Goal: Task Accomplishment & Management: Complete application form

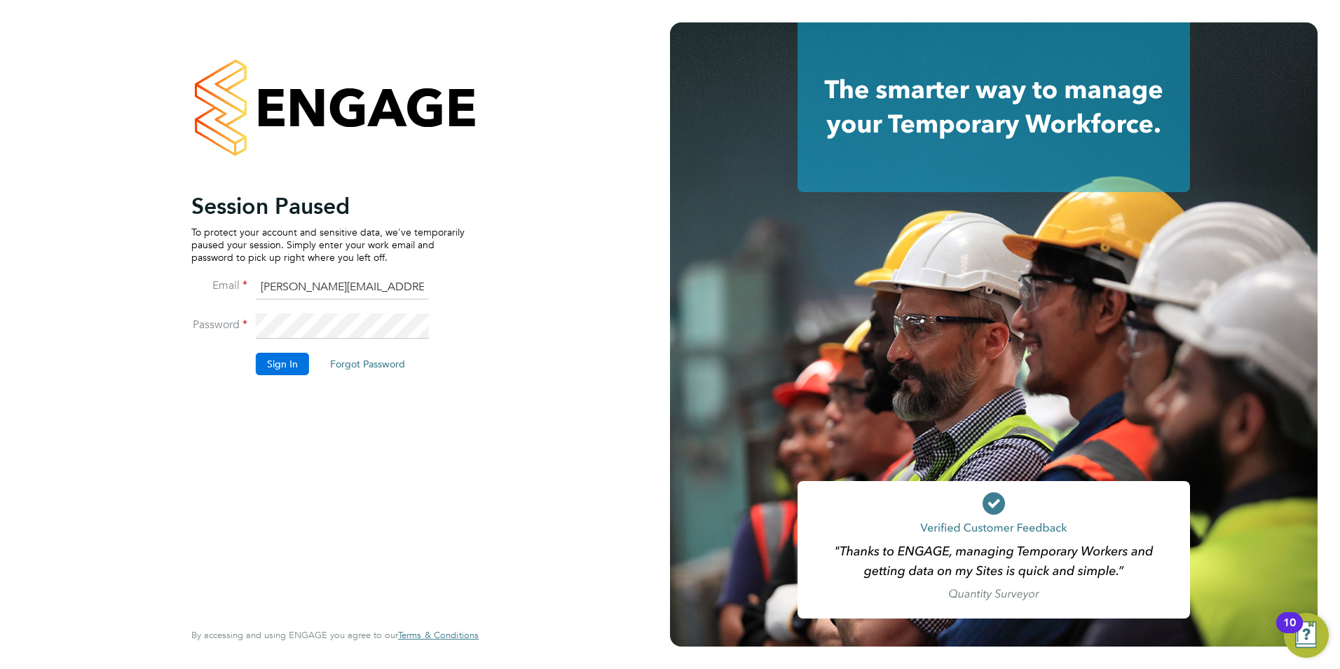
click at [287, 362] on button "Sign In" at bounding box center [282, 364] width 53 height 22
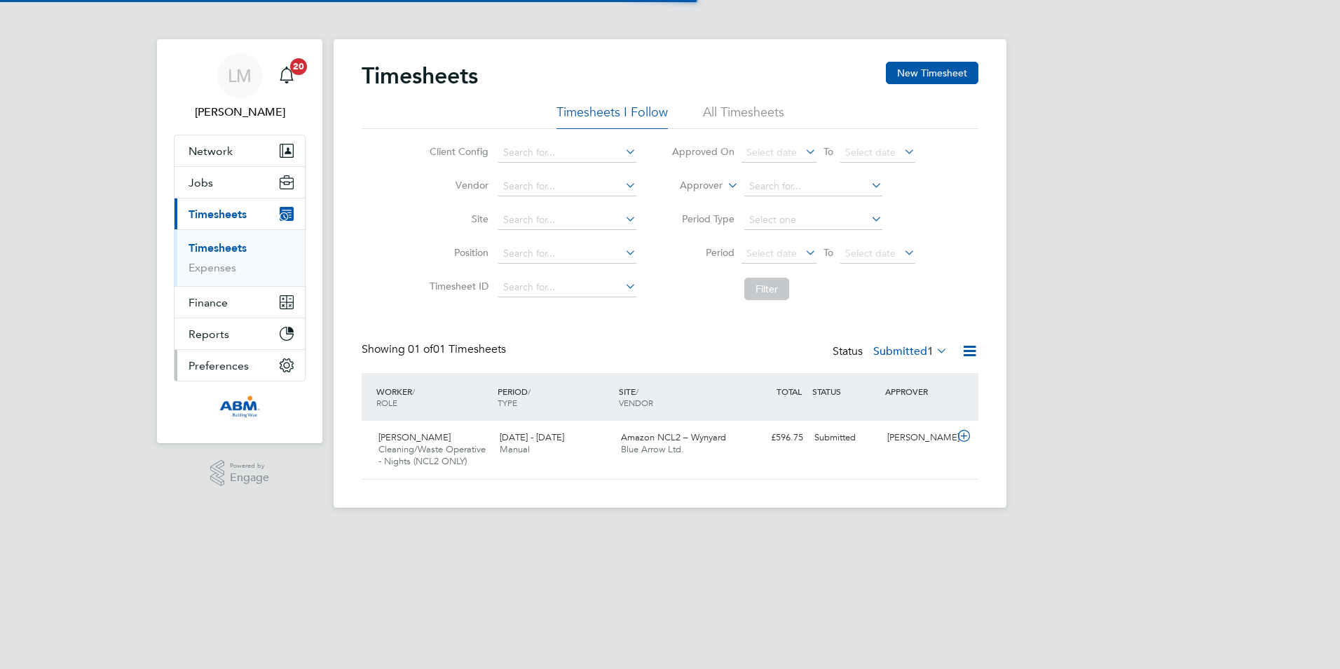
scroll to position [36, 122]
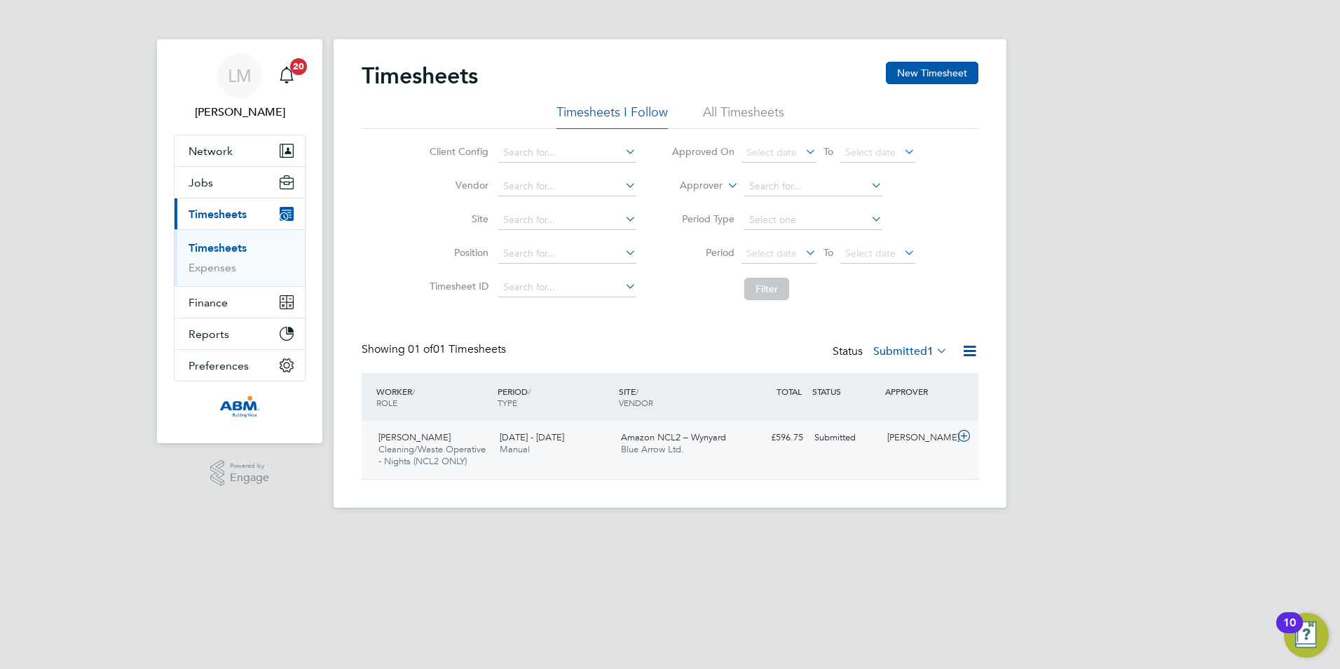
click at [965, 437] on icon at bounding box center [964, 435] width 18 height 11
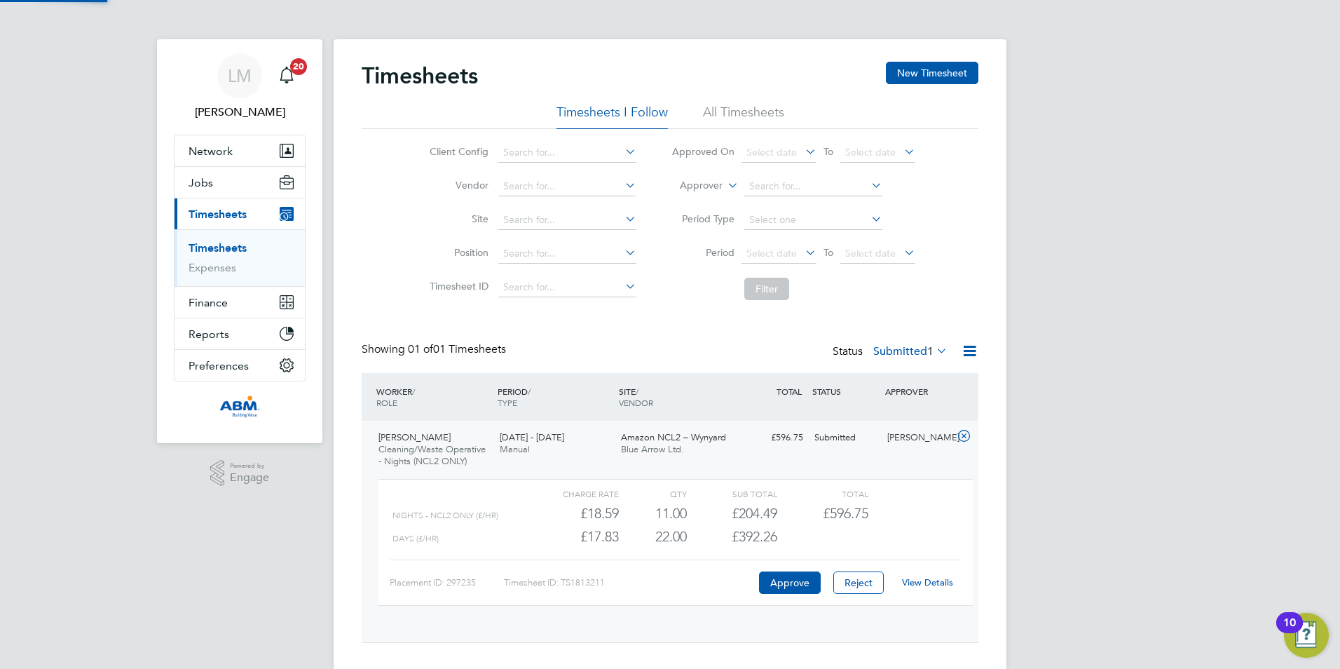
scroll to position [24, 137]
click at [781, 582] on button "Approve" at bounding box center [790, 582] width 62 height 22
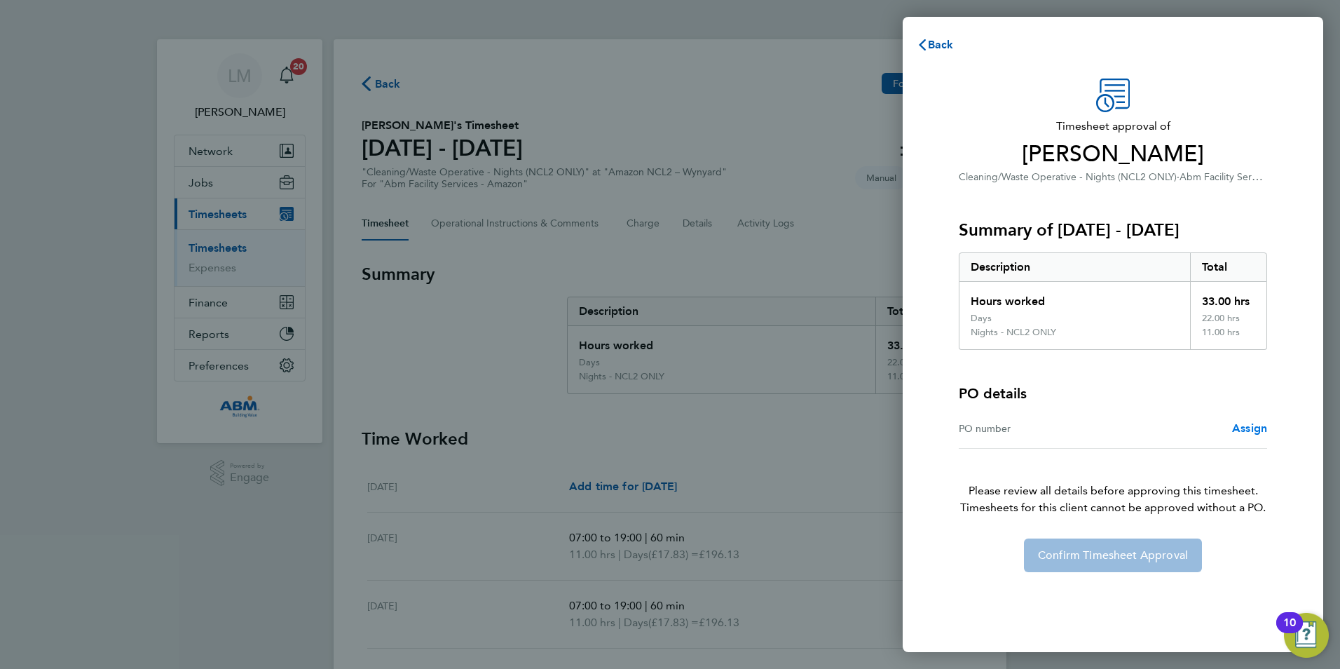
click at [1243, 426] on span "Assign" at bounding box center [1249, 427] width 35 height 13
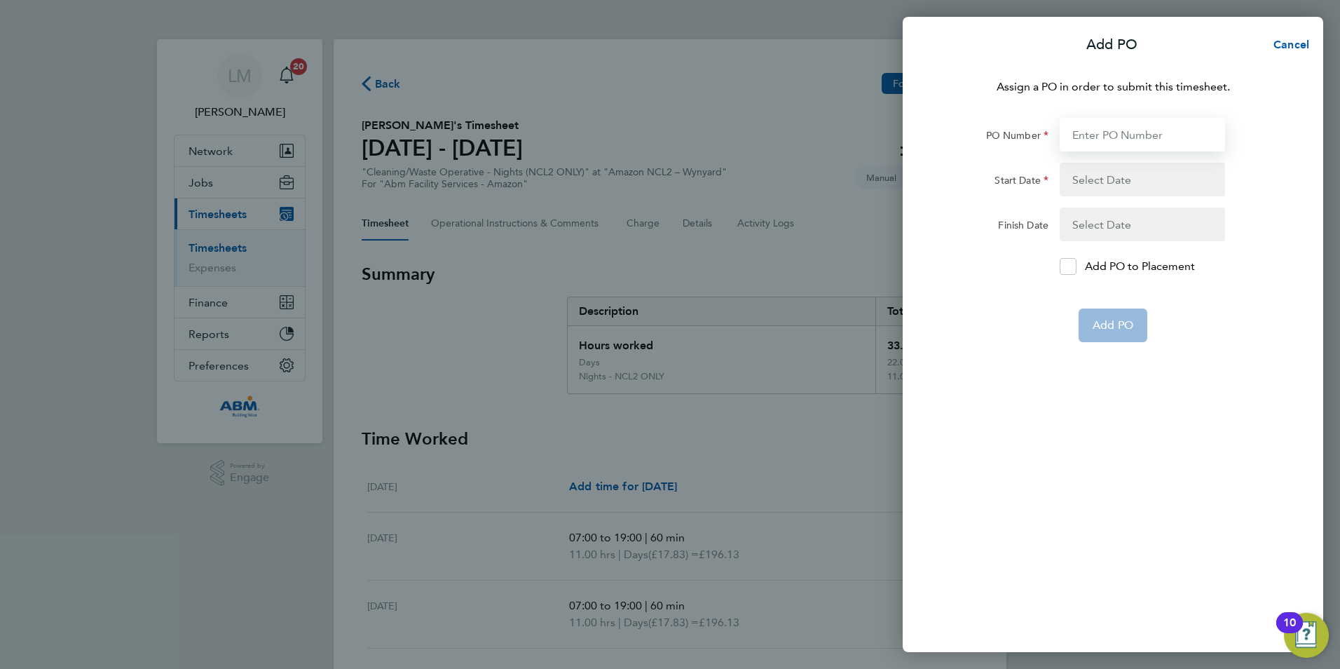
click at [1161, 137] on input "PO Number" at bounding box center [1142, 135] width 165 height 34
type input "643876"
click at [1115, 184] on button "button" at bounding box center [1142, 180] width 165 height 34
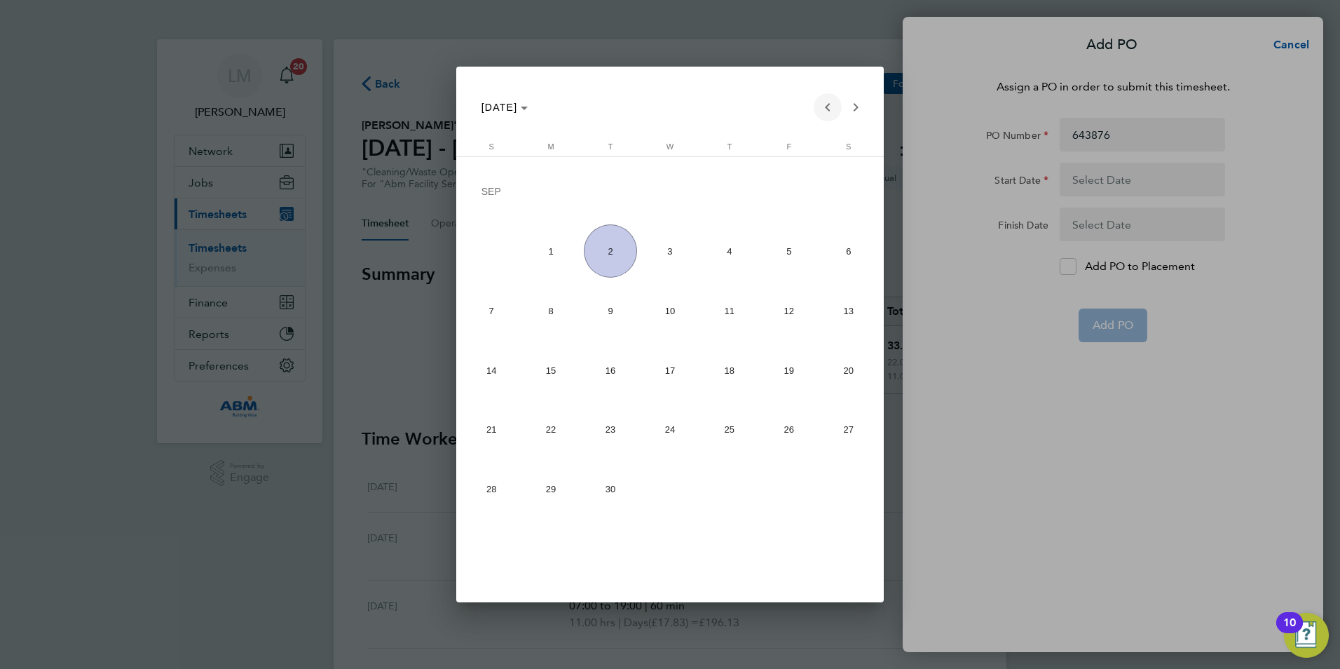
click at [831, 102] on span "Previous month" at bounding box center [828, 107] width 28 height 28
click at [865, 374] on span "23" at bounding box center [849, 373] width 54 height 53
type input "23 Aug 25"
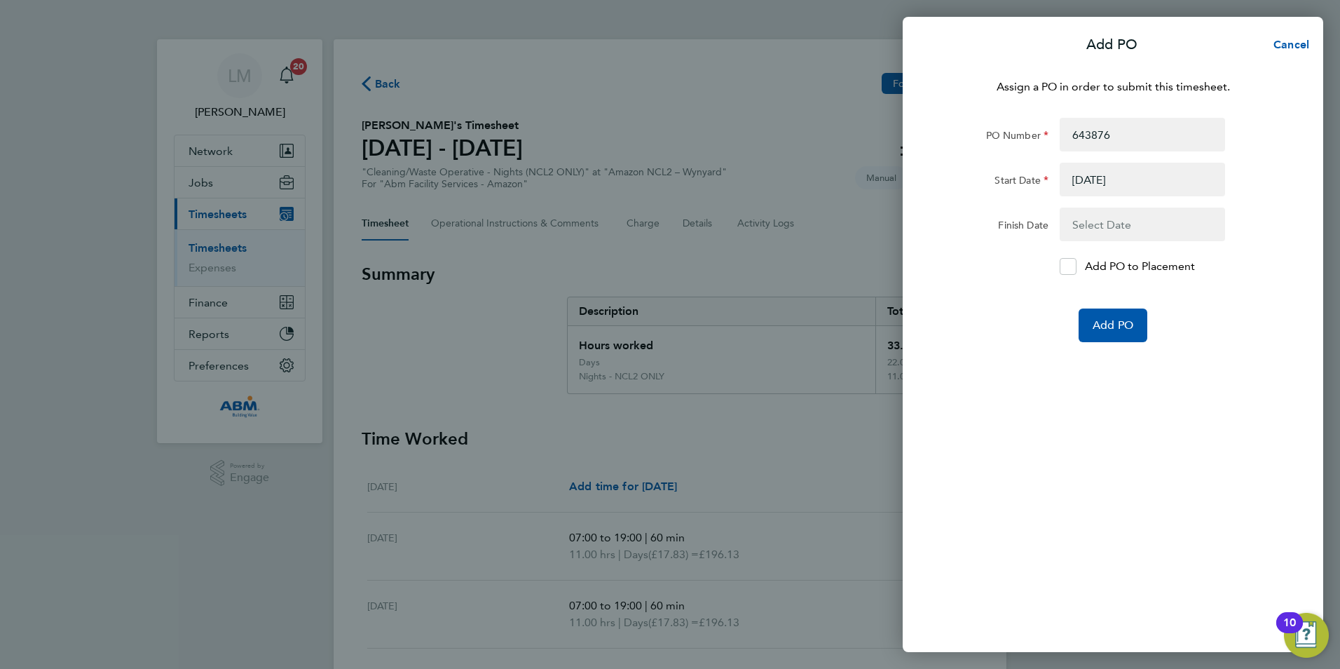
click at [1122, 226] on button "button" at bounding box center [1142, 224] width 165 height 34
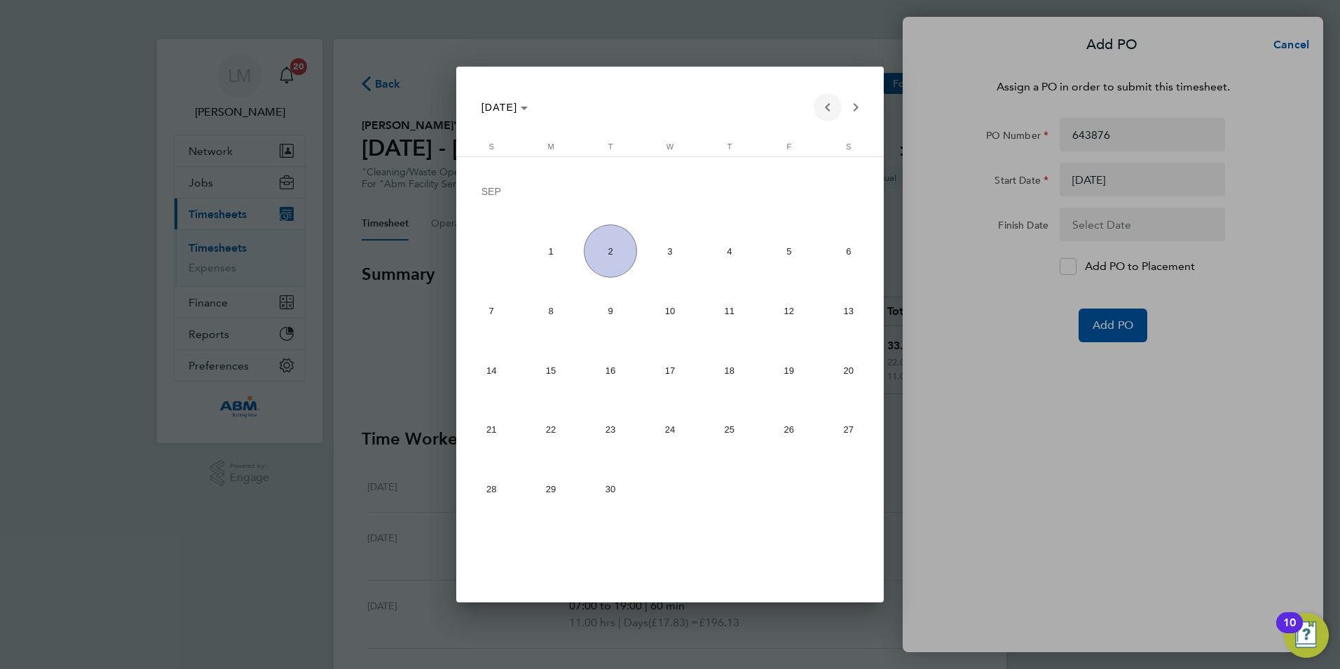
click at [836, 111] on span "Previous month" at bounding box center [828, 107] width 28 height 28
click at [793, 443] on span "29" at bounding box center [789, 433] width 53 height 53
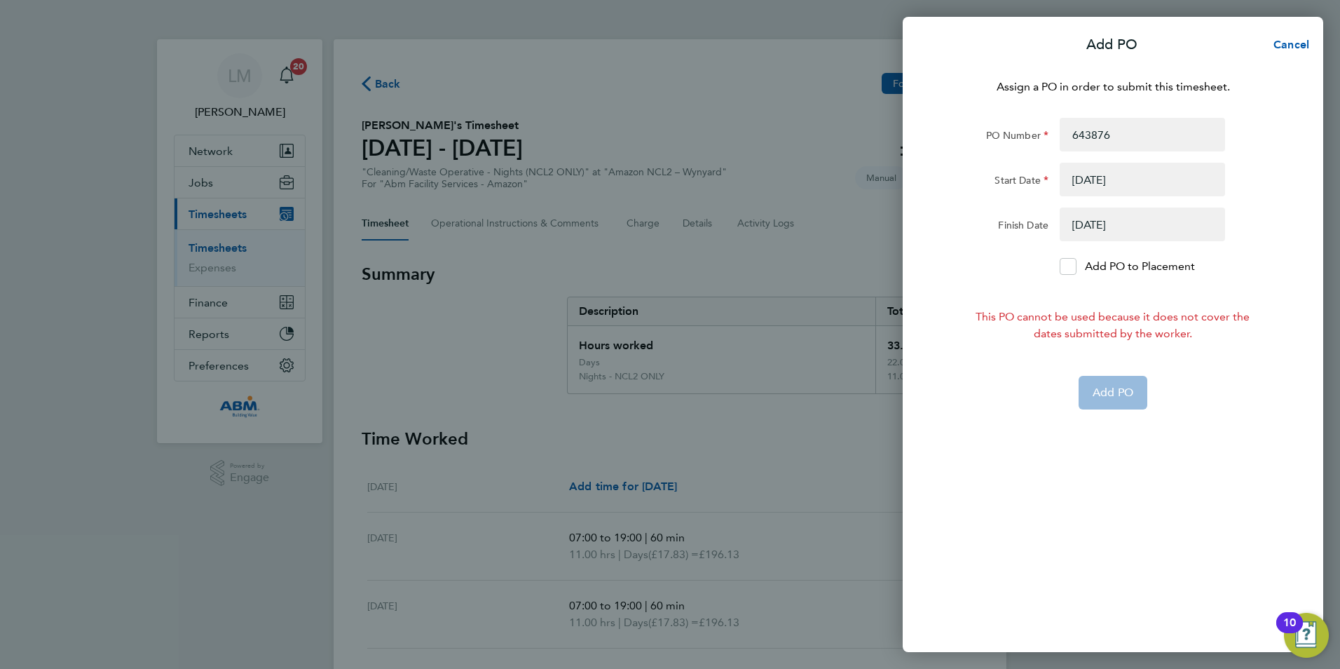
click at [1156, 233] on button "button" at bounding box center [1142, 224] width 165 height 34
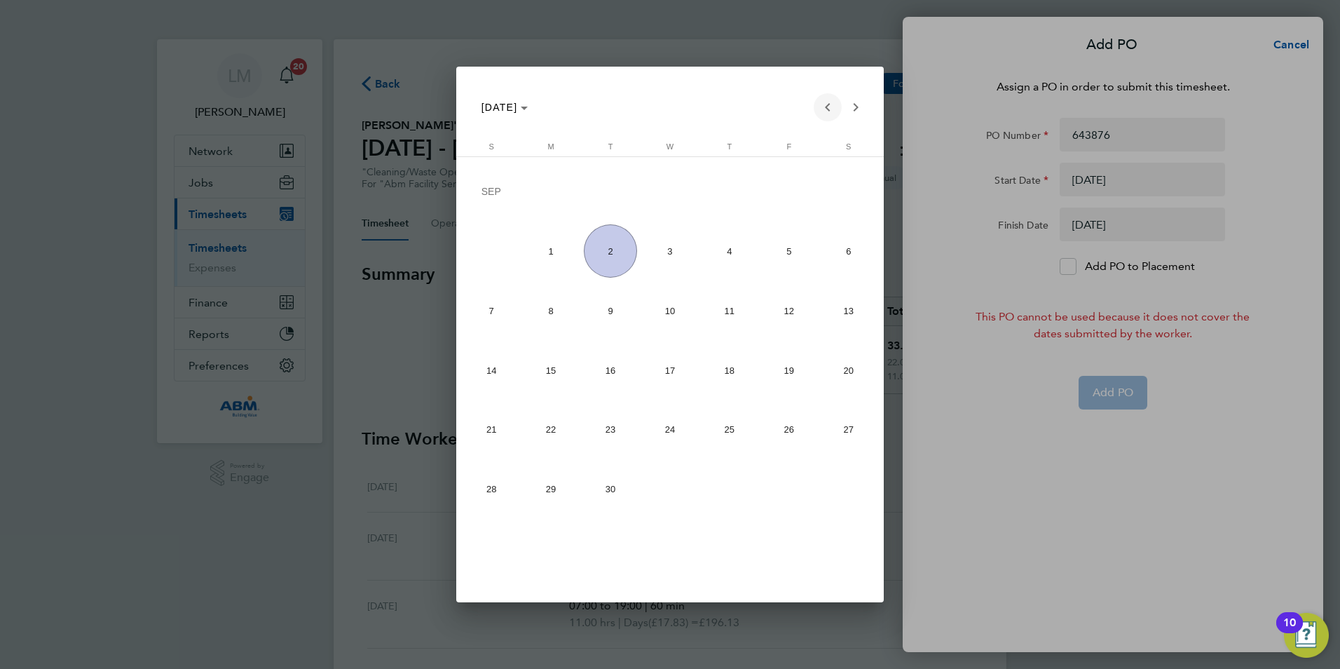
click at [831, 109] on span "Previous month" at bounding box center [828, 107] width 28 height 28
click at [845, 432] on span "30" at bounding box center [849, 433] width 54 height 53
type input "30 Aug 25"
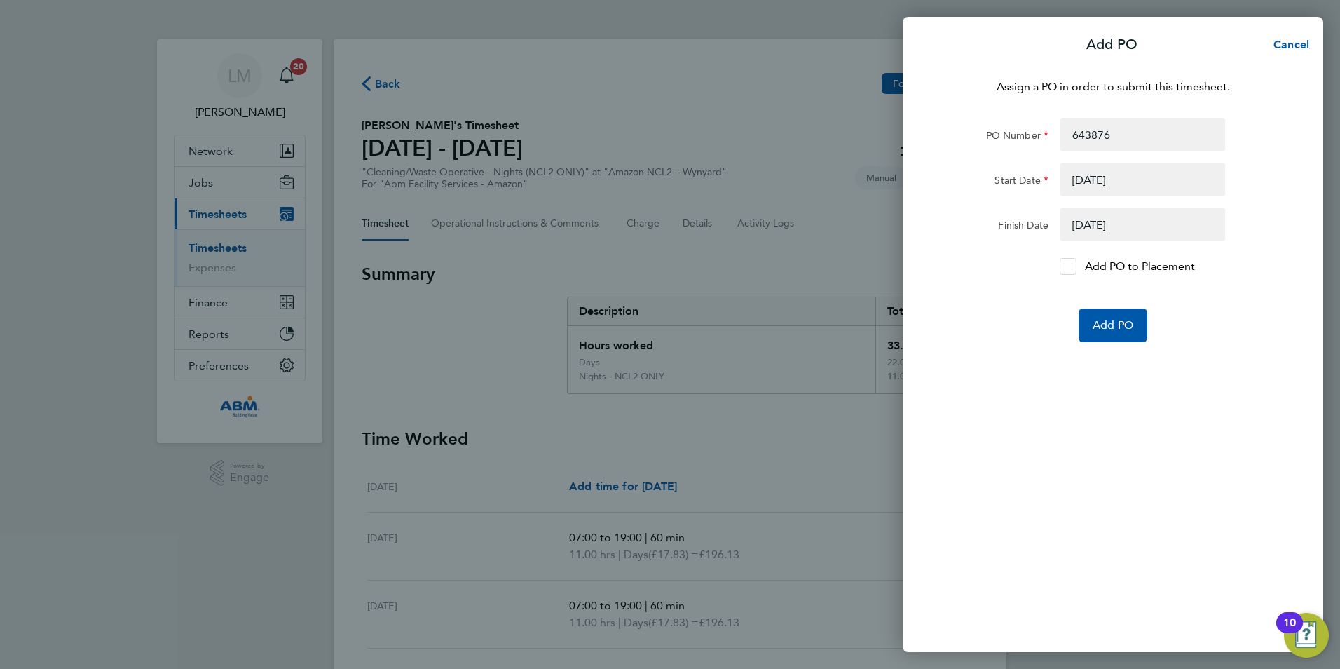
click at [1068, 272] on div at bounding box center [1068, 266] width 17 height 17
click at [1073, 266] on input "Add PO to Placement" at bounding box center [1073, 266] width 0 height 0
click at [1107, 327] on span "Add PO" at bounding box center [1113, 325] width 41 height 14
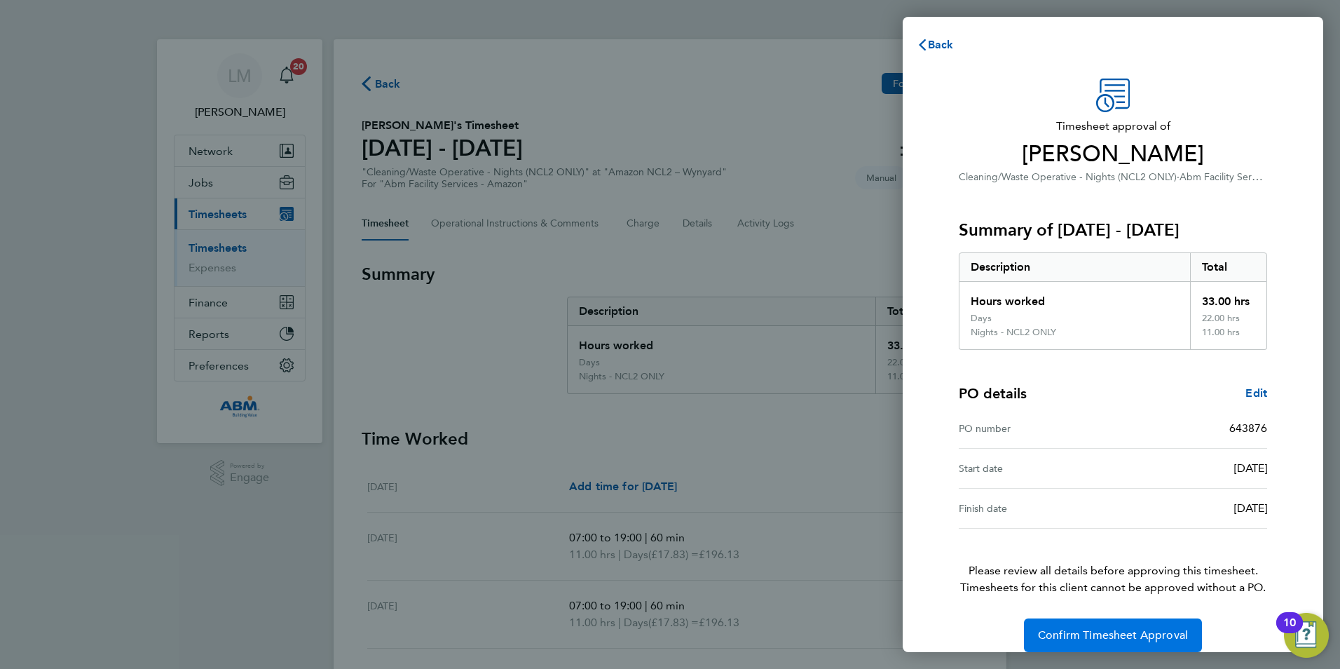
click at [1144, 639] on span "Confirm Timesheet Approval" at bounding box center [1113, 635] width 150 height 14
